Goal: Task Accomplishment & Management: Manage account settings

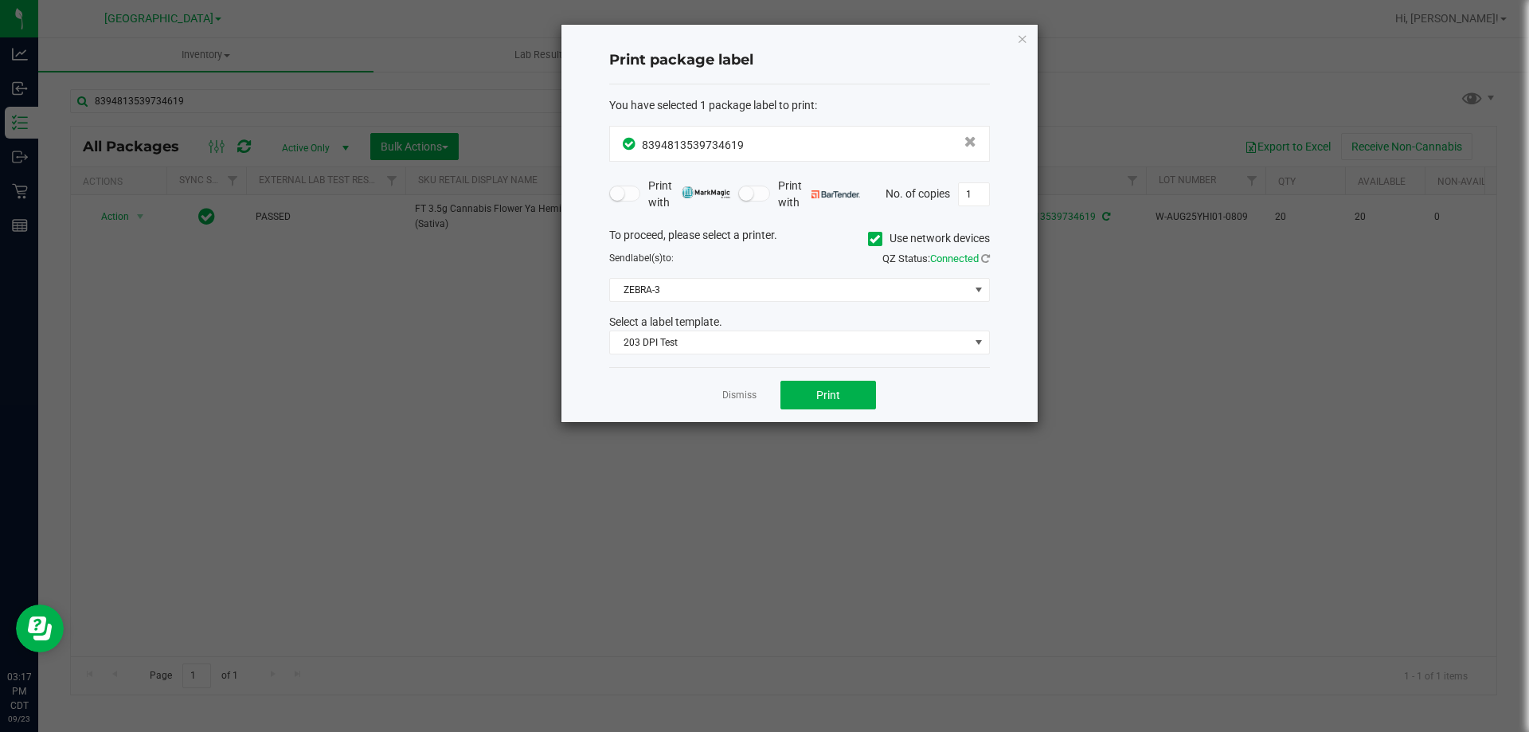
click at [1022, 35] on icon "button" at bounding box center [1022, 38] width 11 height 19
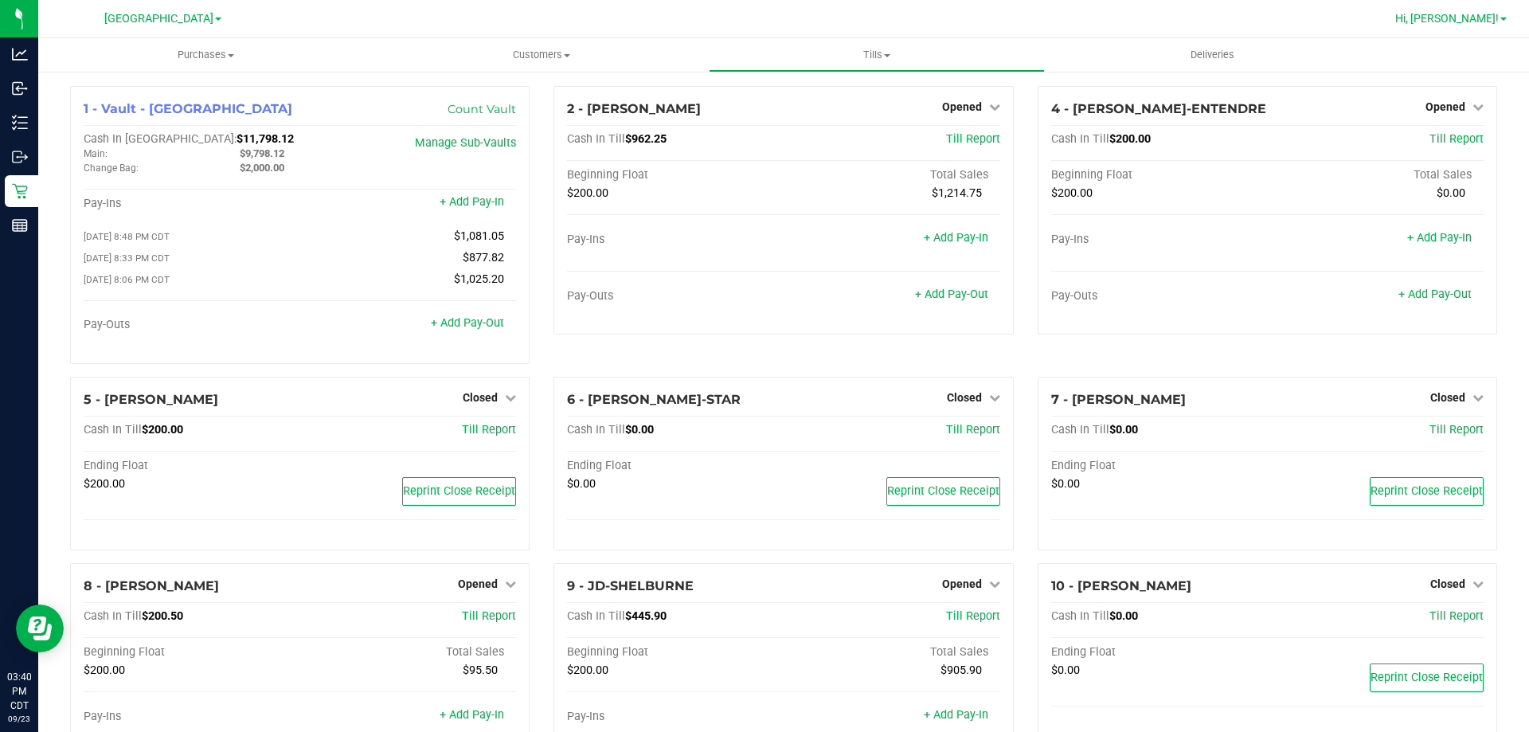
click at [1474, 20] on span "Hi, [PERSON_NAME]!" at bounding box center [1447, 18] width 104 height 13
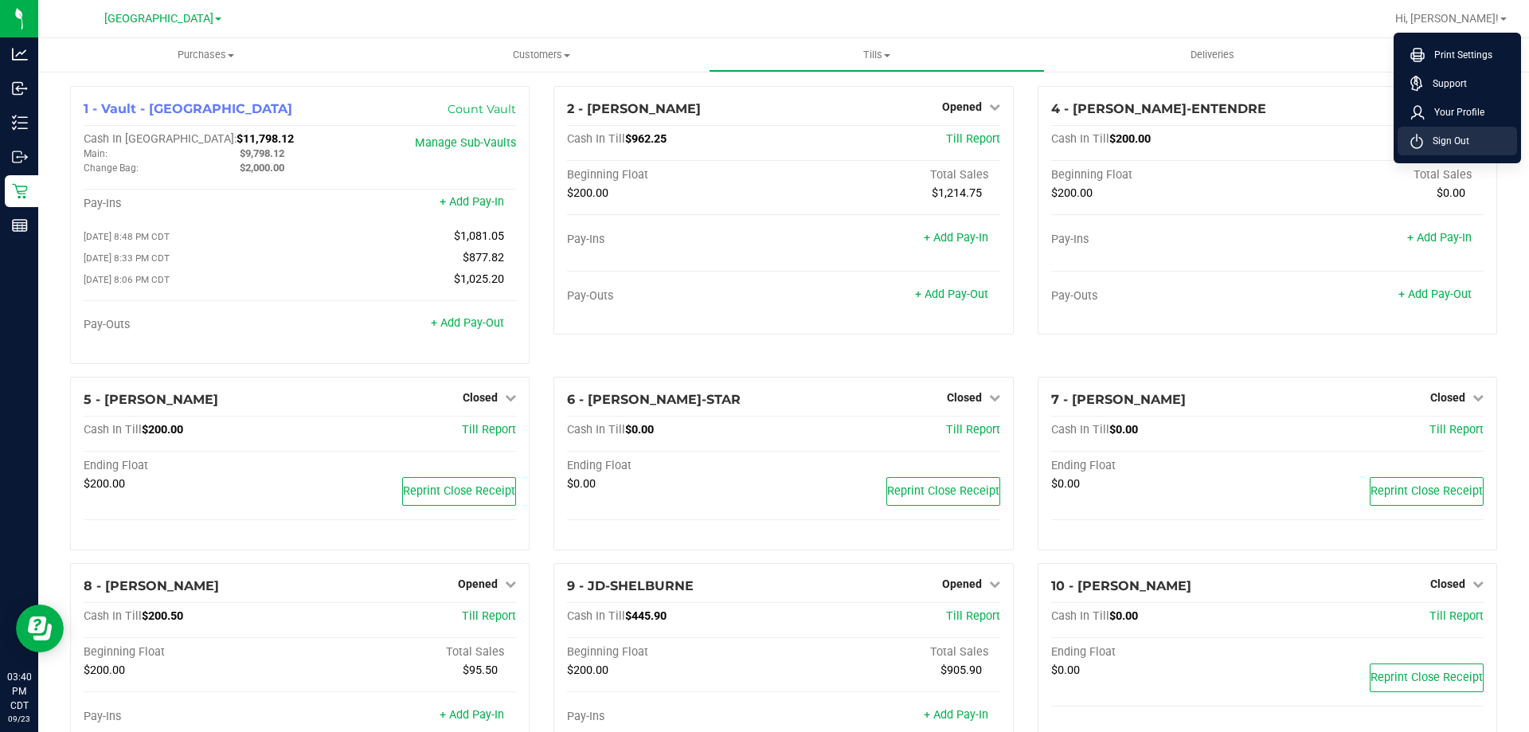
click at [1455, 138] on span "Sign Out" at bounding box center [1446, 141] width 46 height 16
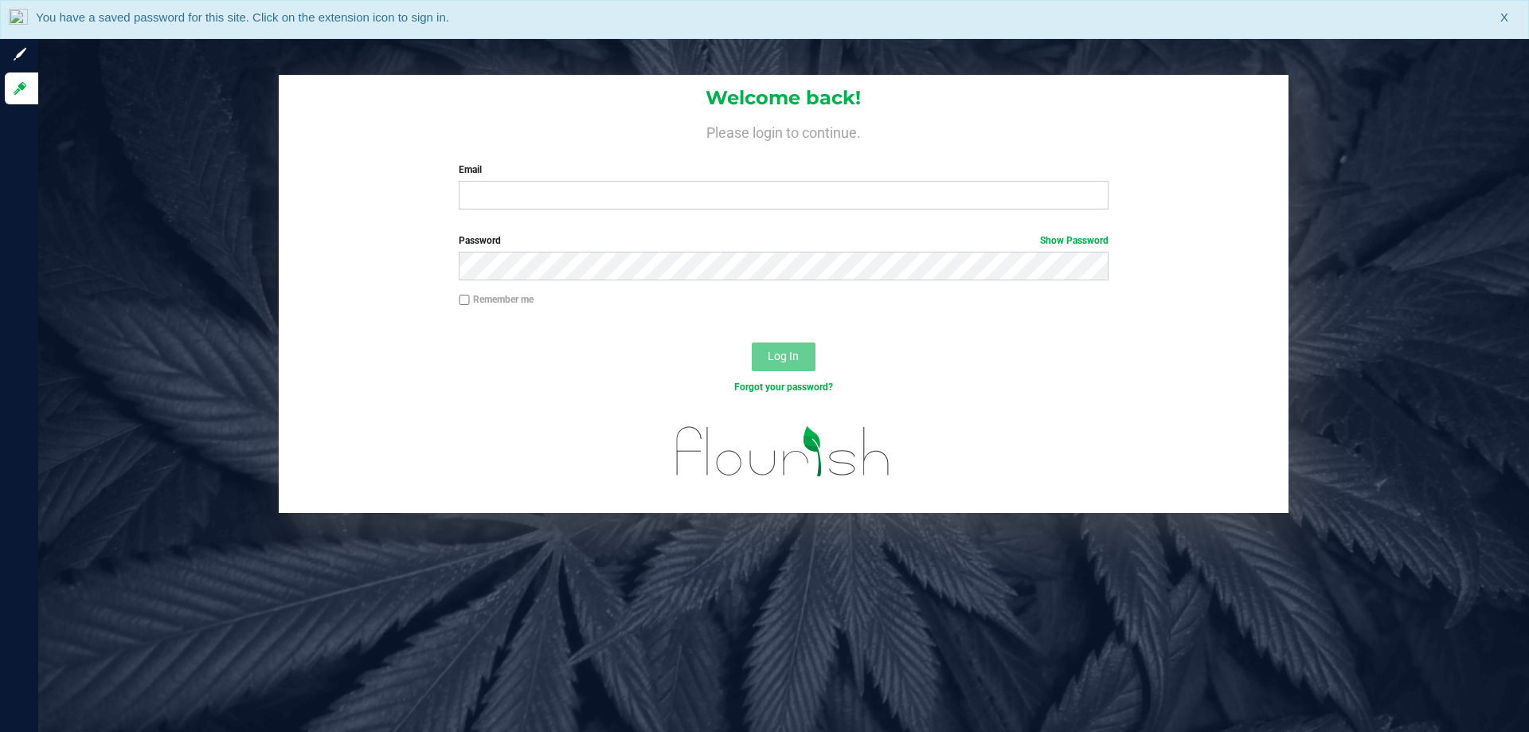
click at [1517, 17] on div "You have a saved password for this site. Click on the extension icon to sign in…" at bounding box center [764, 19] width 1529 height 39
click at [1502, 6] on div "You have a saved password for this site. Click on the extension icon to sign in…" at bounding box center [764, 19] width 1529 height 39
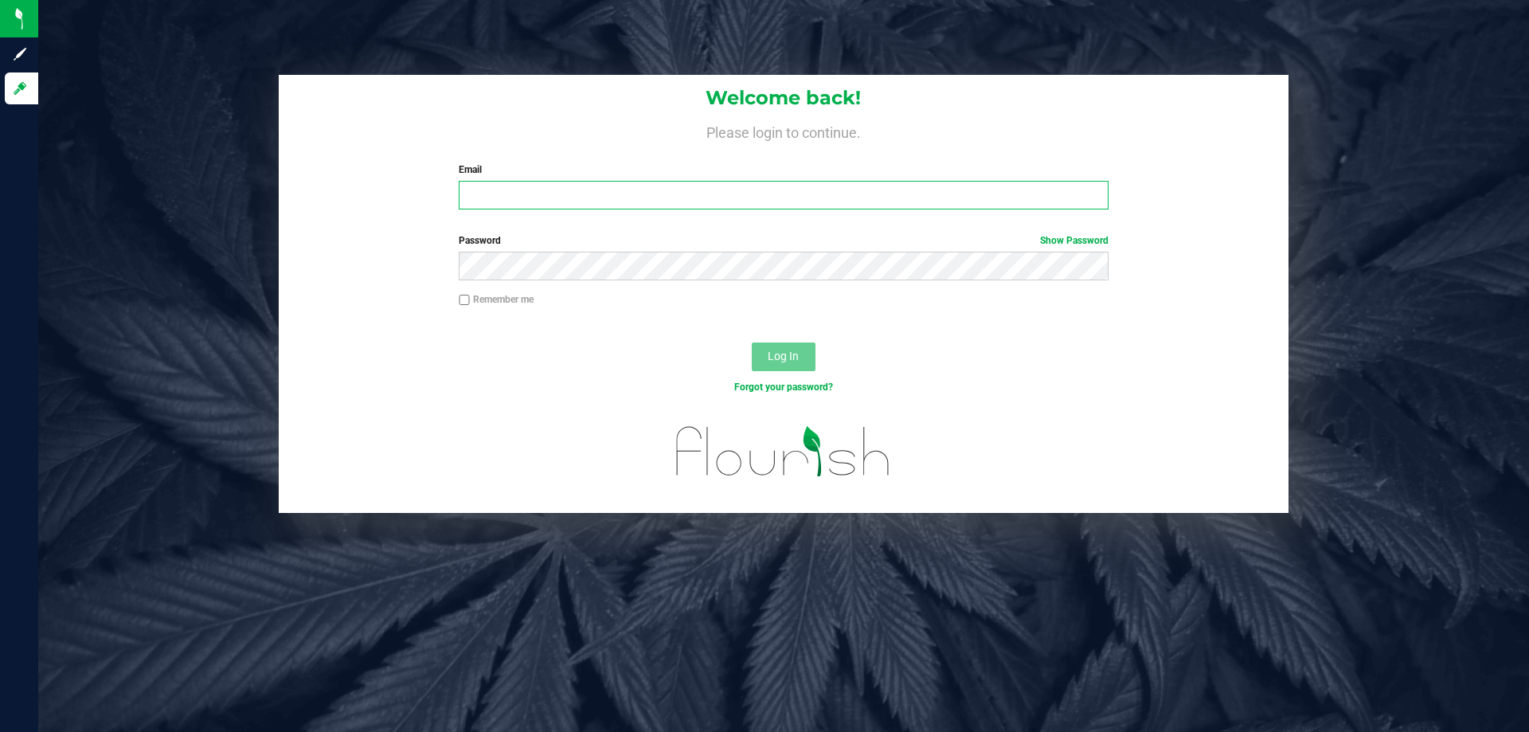
click at [724, 188] on input "Email" at bounding box center [783, 195] width 649 height 29
type input "csnyder@liveparallel.com"
click at [752, 342] on button "Log In" at bounding box center [784, 356] width 64 height 29
